Goal: Task Accomplishment & Management: Use online tool/utility

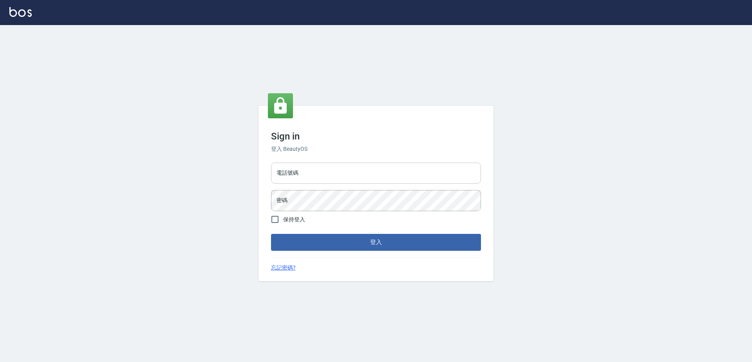
click at [364, 170] on input "電話號碼" at bounding box center [376, 172] width 210 height 21
type input "0923939755"
click at [271, 234] on button "登入" at bounding box center [376, 242] width 210 height 16
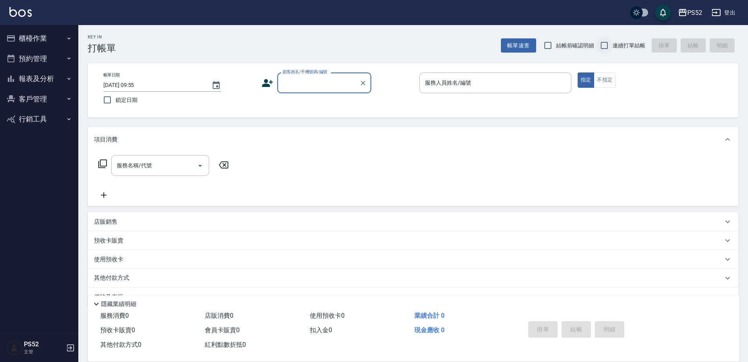
click at [609, 41] on input "連續打單結帳" at bounding box center [604, 45] width 16 height 16
checkbox input "true"
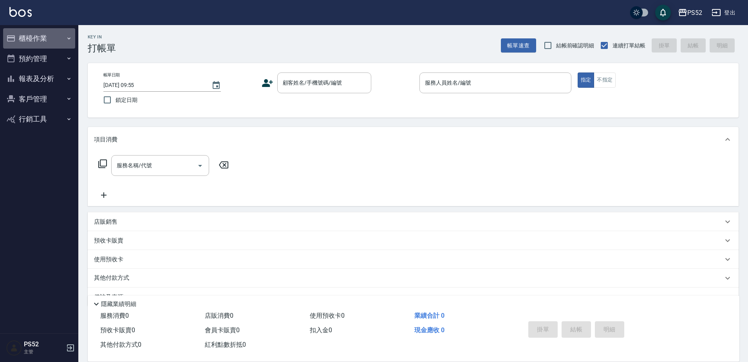
click at [49, 43] on button "櫃檯作業" at bounding box center [39, 38] width 72 height 20
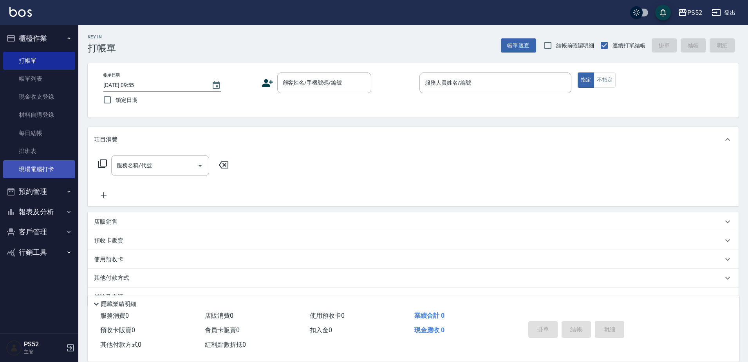
click at [54, 160] on link "現場電腦打卡" at bounding box center [39, 169] width 72 height 18
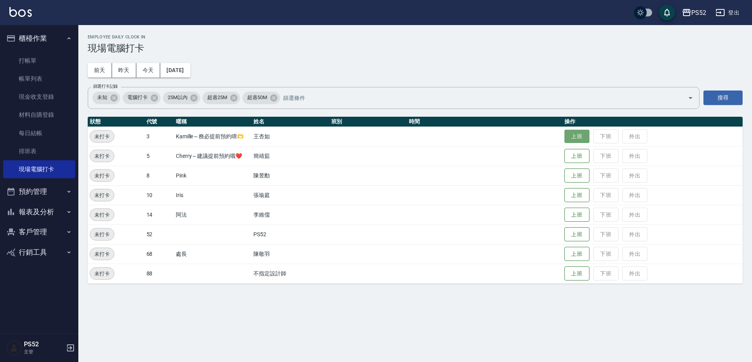
click at [583, 134] on button "上班" at bounding box center [576, 137] width 25 height 14
click at [574, 172] on button "上班" at bounding box center [576, 176] width 25 height 14
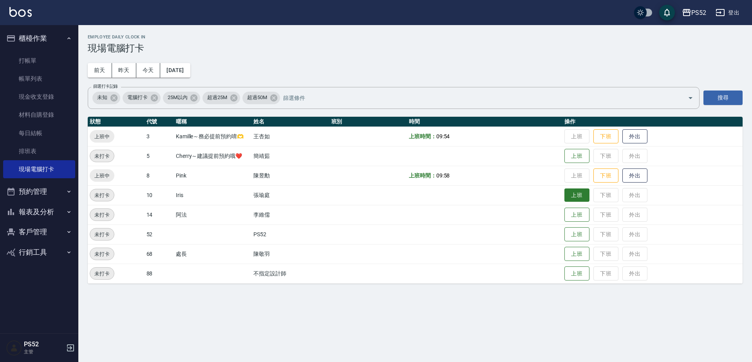
click at [565, 199] on button "上班" at bounding box center [576, 195] width 25 height 14
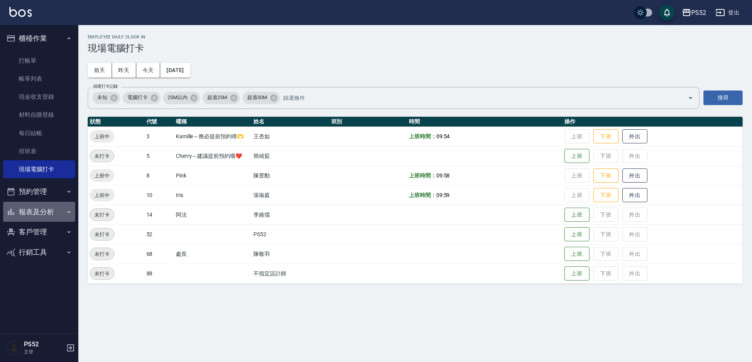
click at [49, 211] on button "報表及分析" at bounding box center [39, 212] width 72 height 20
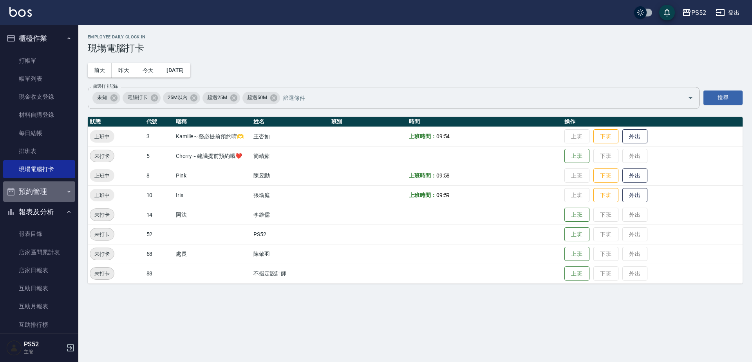
click at [49, 196] on button "預約管理" at bounding box center [39, 191] width 72 height 20
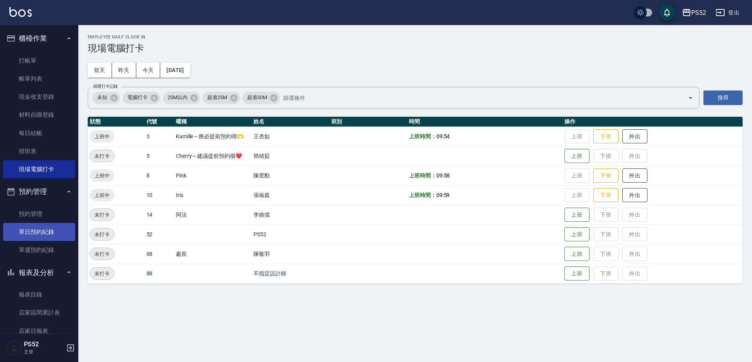
click at [39, 237] on link "單日預約紀錄" at bounding box center [39, 232] width 72 height 18
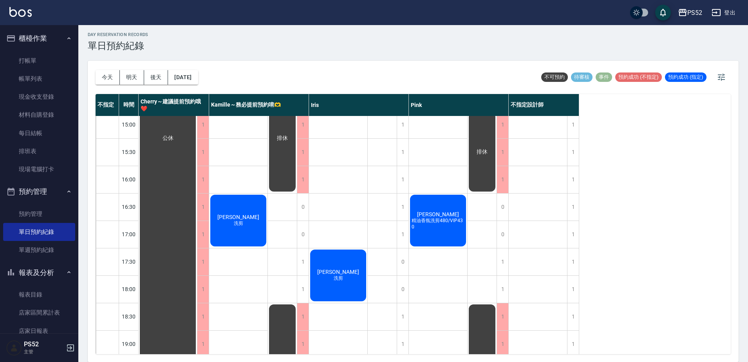
scroll to position [265, 0]
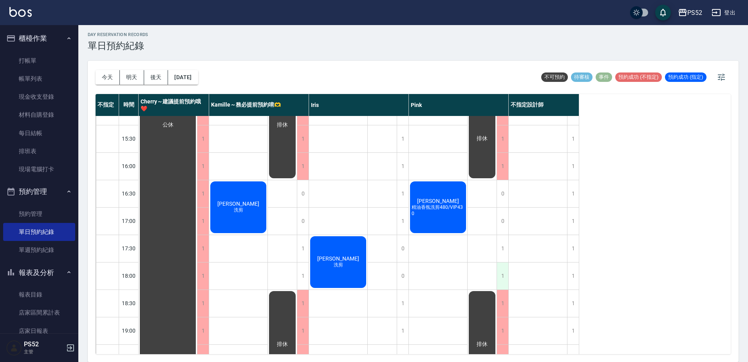
click at [505, 276] on div "1" at bounding box center [502, 275] width 12 height 27
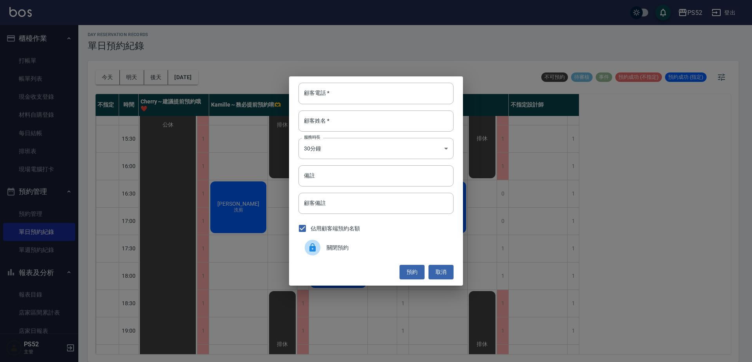
click at [396, 251] on span "關閉預約" at bounding box center [386, 247] width 121 height 8
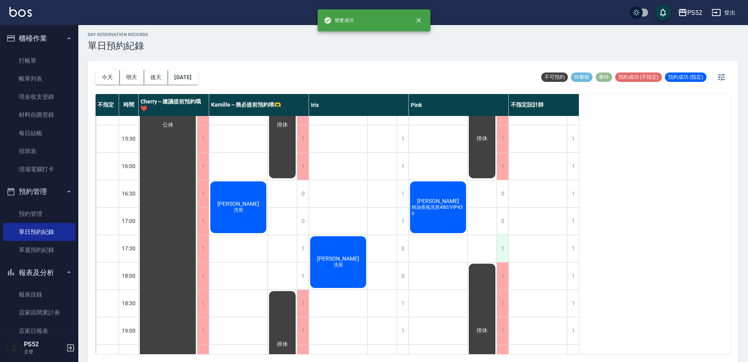
click at [498, 252] on div "1" at bounding box center [502, 248] width 12 height 27
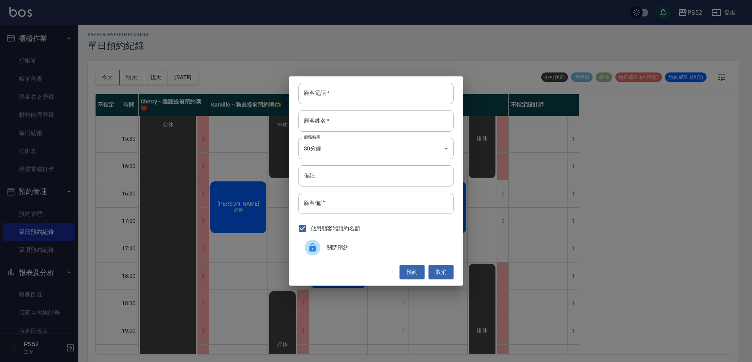
click at [407, 249] on span "關閉預約" at bounding box center [386, 247] width 121 height 8
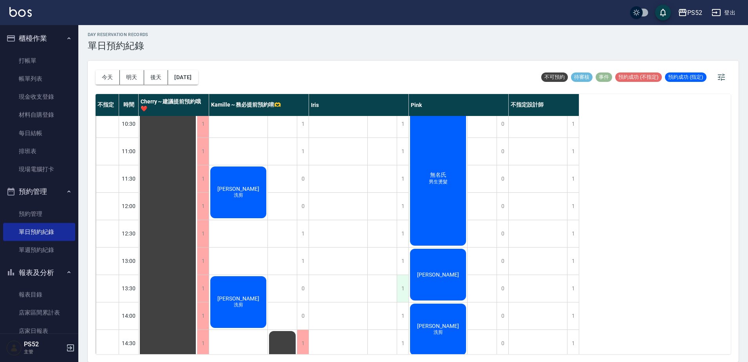
scroll to position [0, 0]
